Goal: Register for event/course

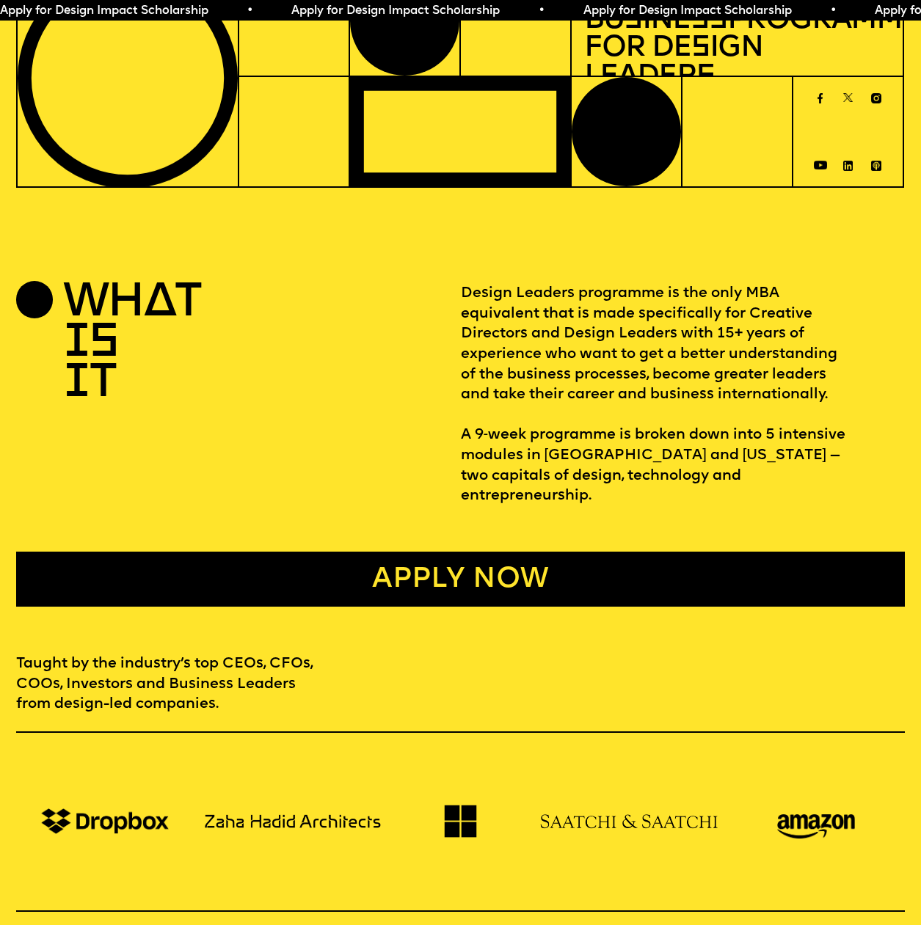
scroll to position [293, 0]
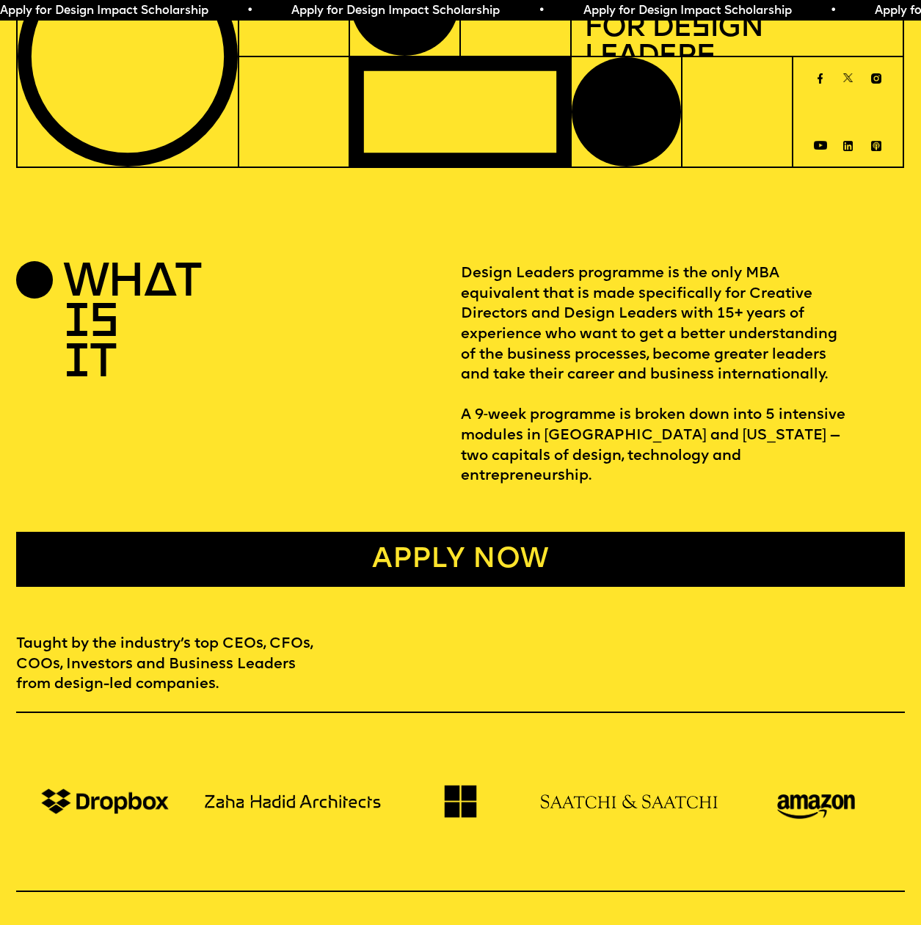
click at [417, 541] on link "Apply now" at bounding box center [460, 559] width 888 height 55
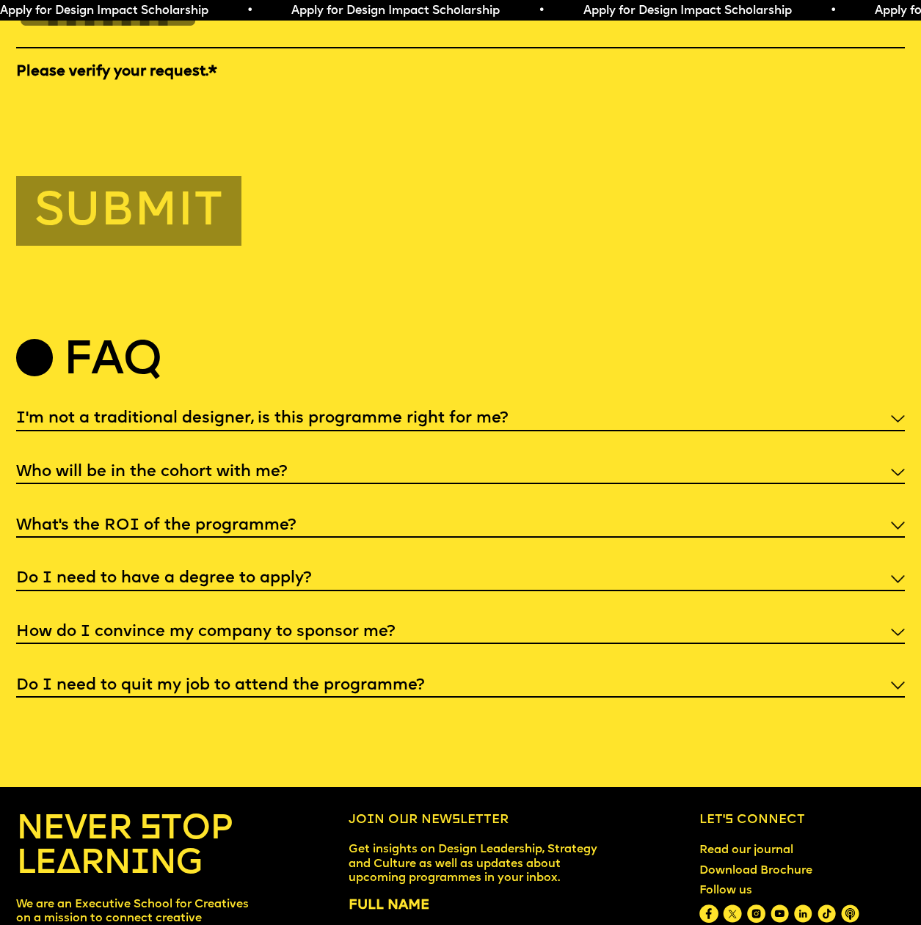
scroll to position [4519, 0]
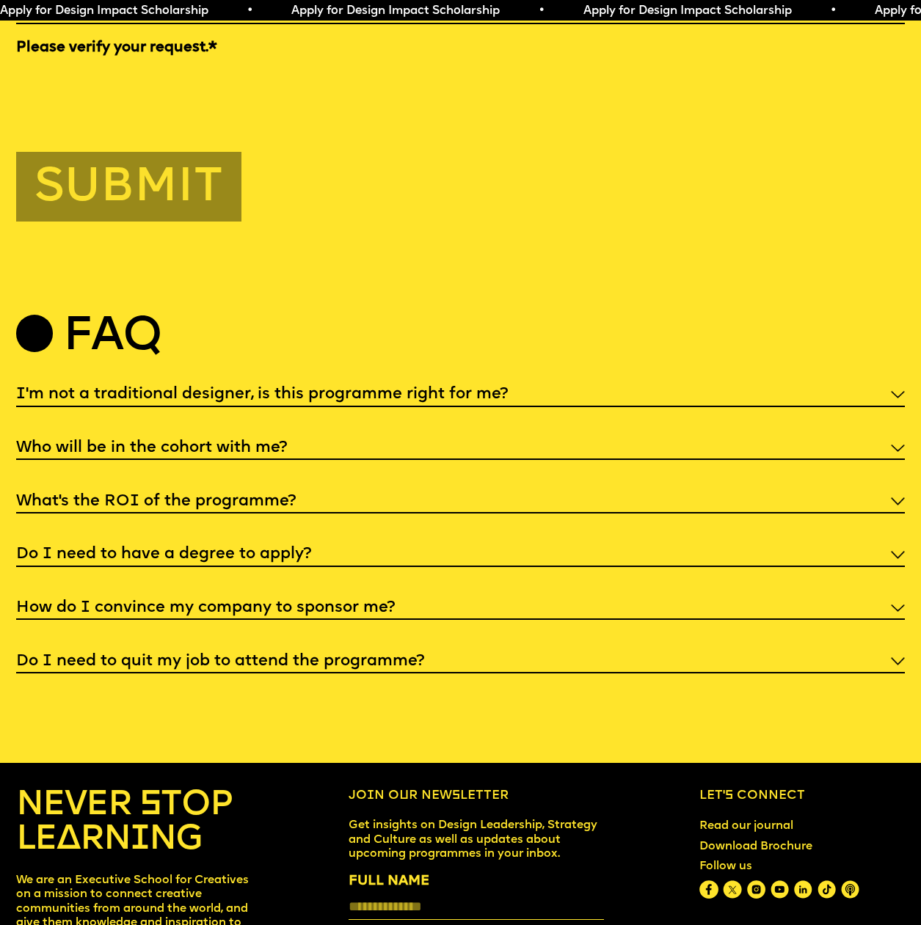
click at [346, 669] on h5 "Do I need to quit my job to attend the programme?" at bounding box center [220, 661] width 408 height 15
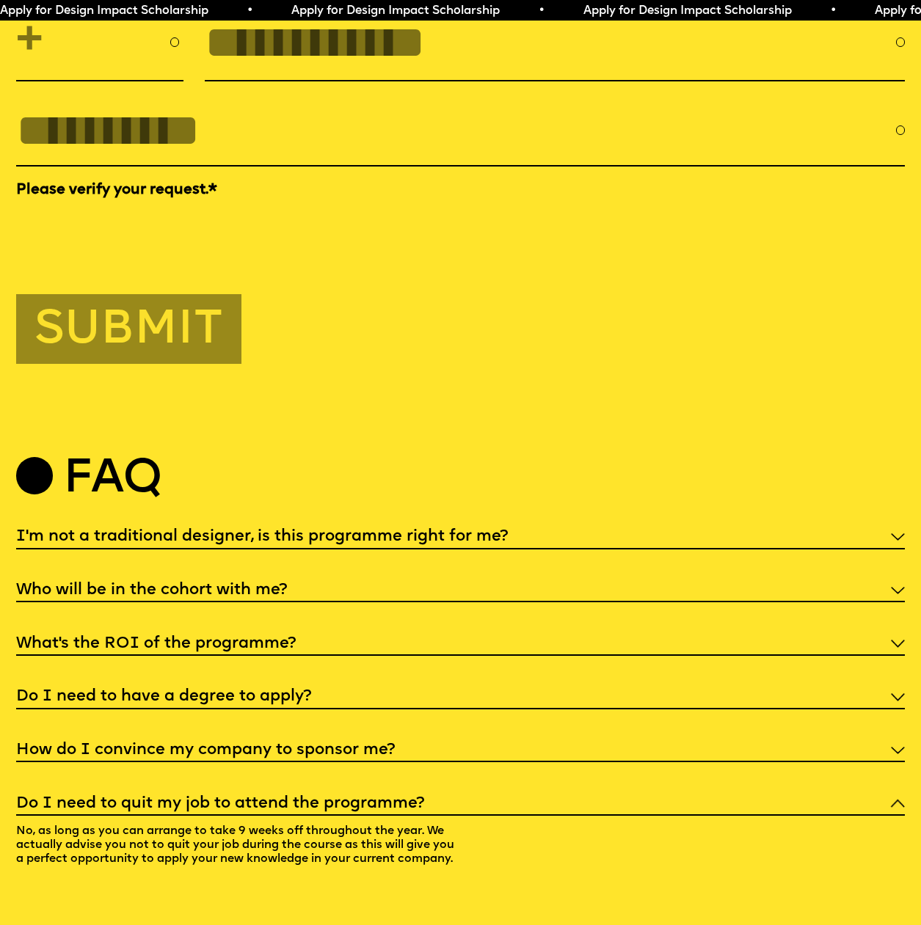
scroll to position [4373, 0]
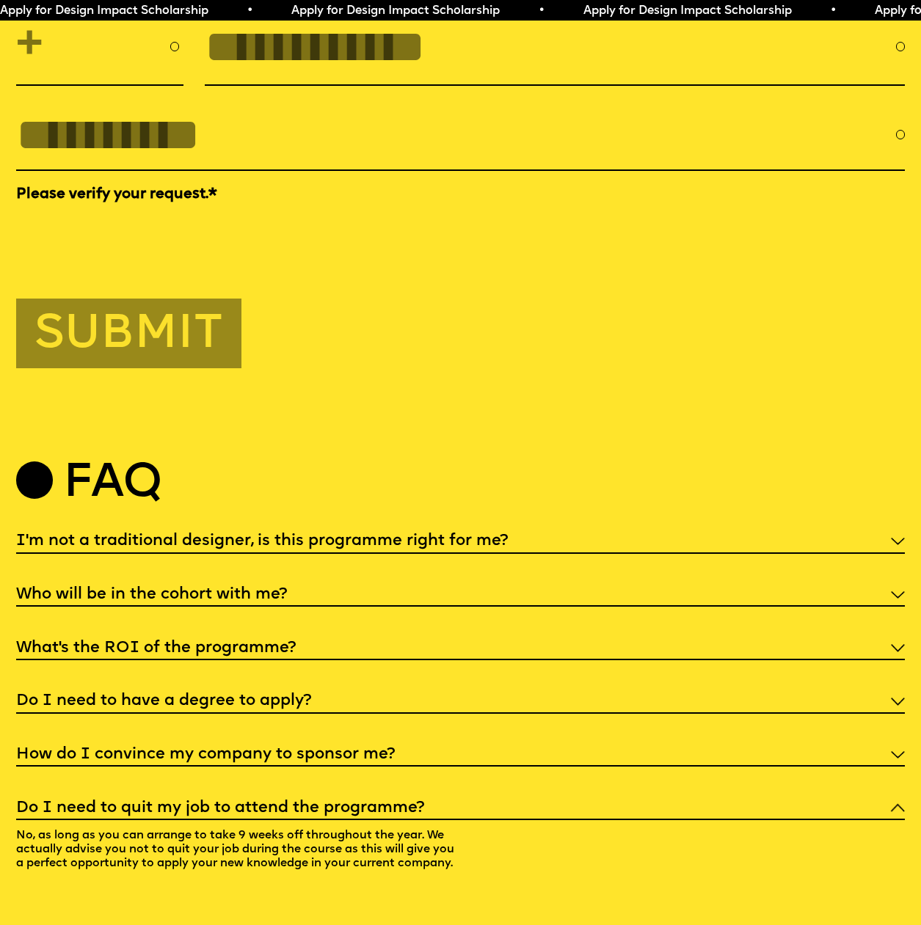
click at [318, 639] on div "I'm not a traditional designer, is this programme right for me? Though the prog…" at bounding box center [460, 705] width 888 height 356
click at [275, 602] on h5 "Who will be in the cohort with me?" at bounding box center [151, 595] width 271 height 15
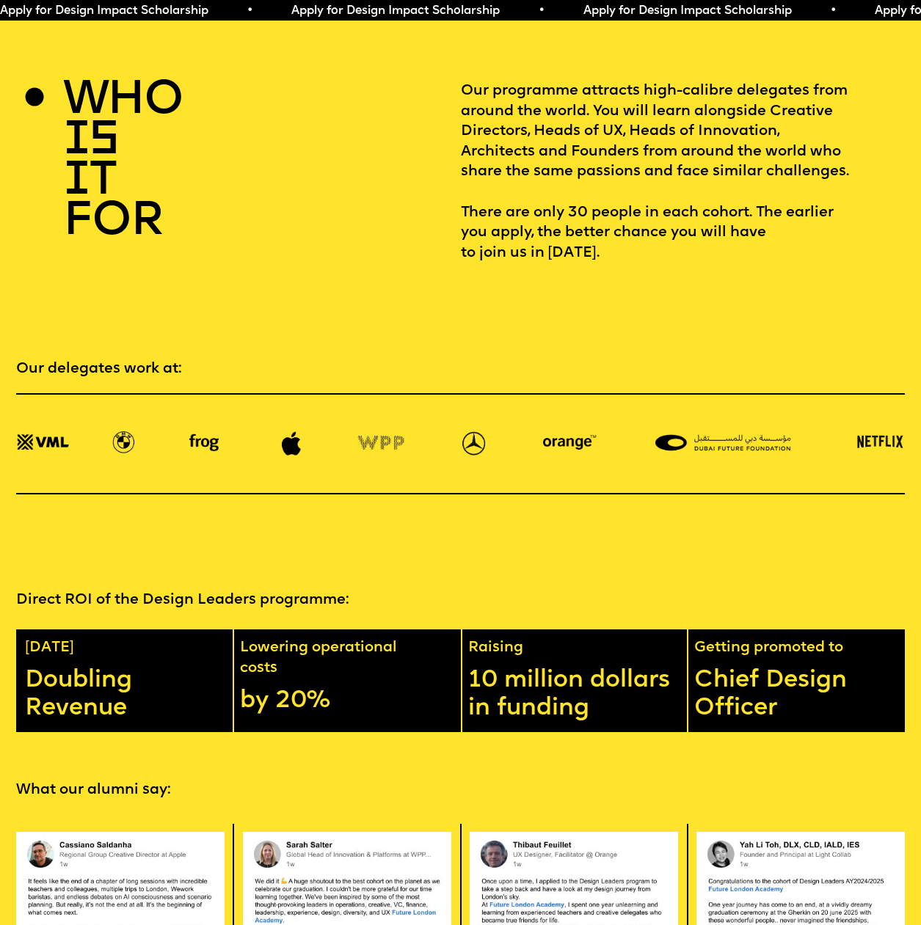
scroll to position [1732, 0]
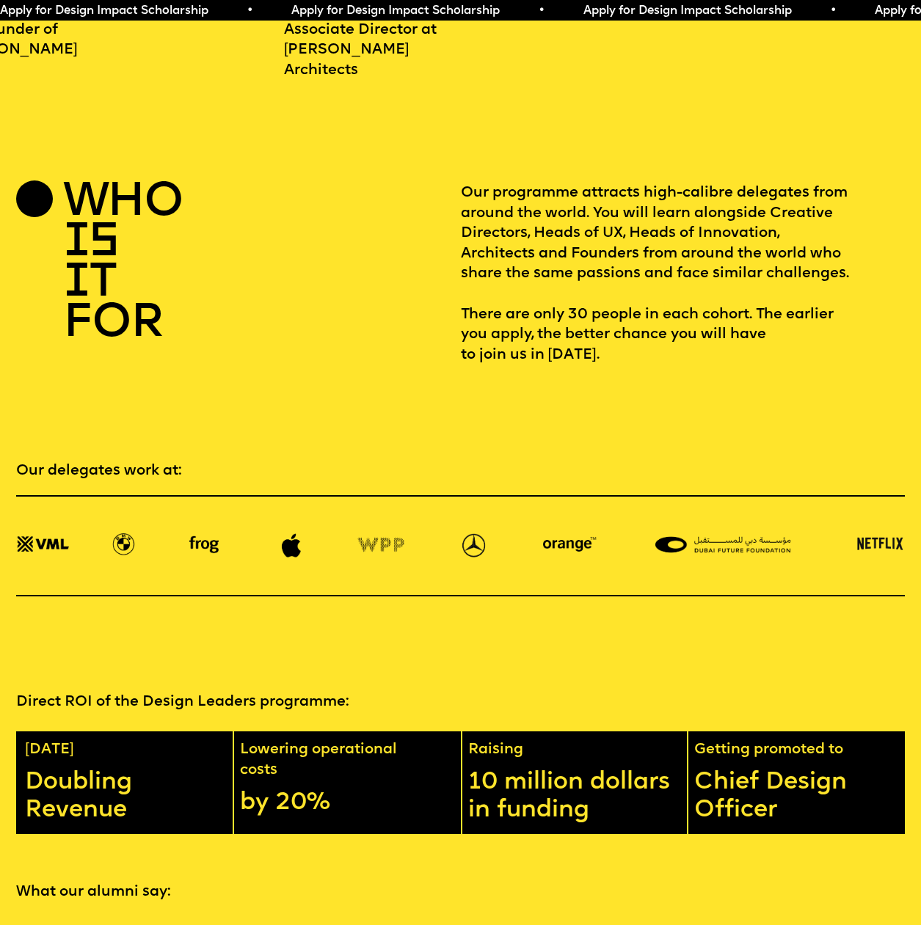
click at [298, 13] on span "Apply for Design Impact Scholarship • Apply for Design Impact Scholarship • App…" at bounding box center [729, 11] width 1458 height 12
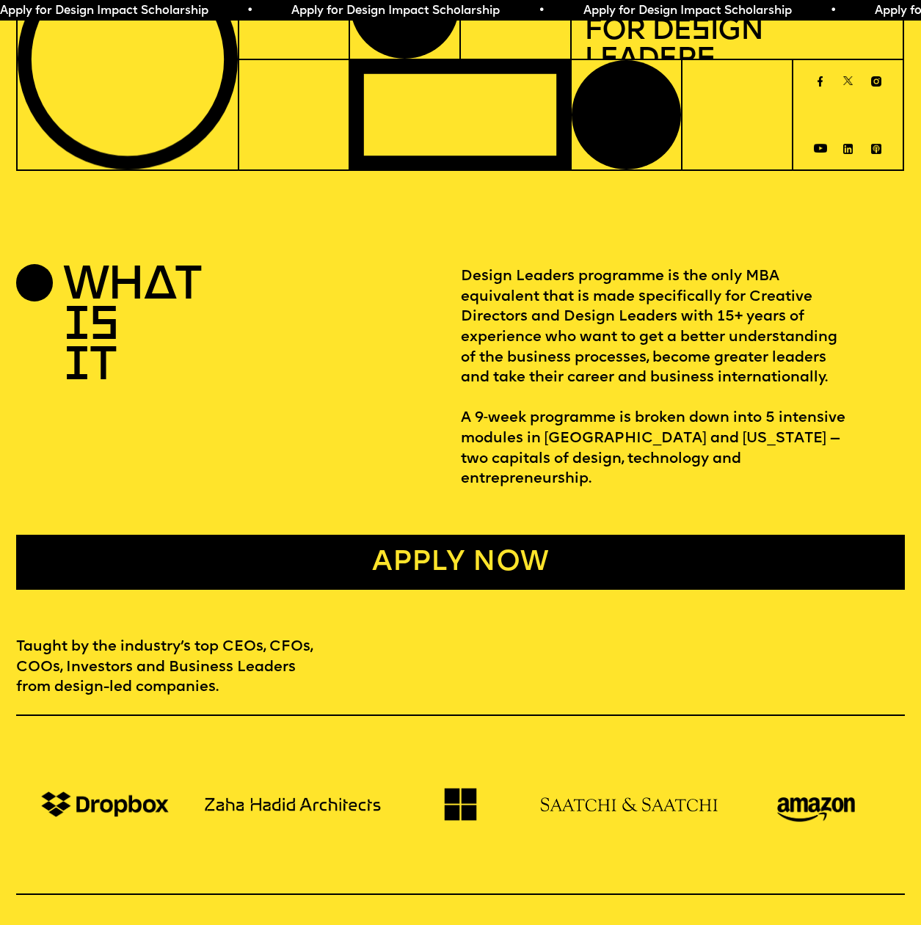
scroll to position [293, 0]
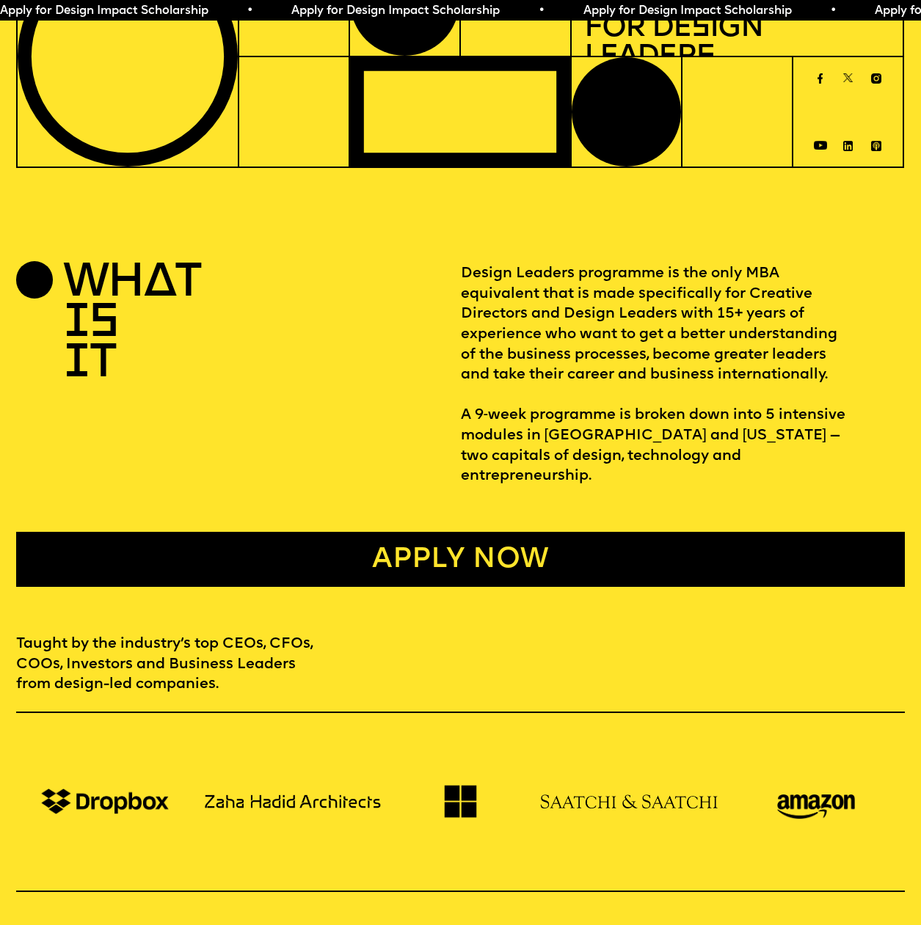
click at [385, 549] on link "Apply now" at bounding box center [460, 559] width 888 height 55
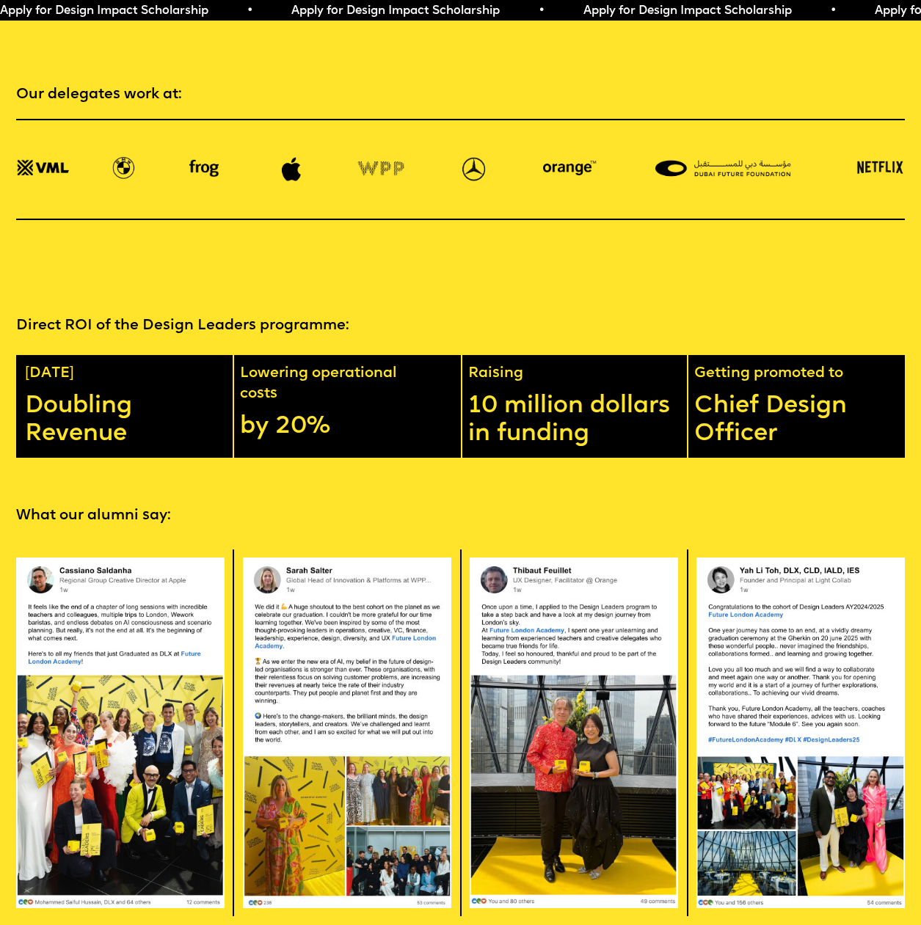
scroll to position [2099, 0]
